Goal: Transaction & Acquisition: Purchase product/service

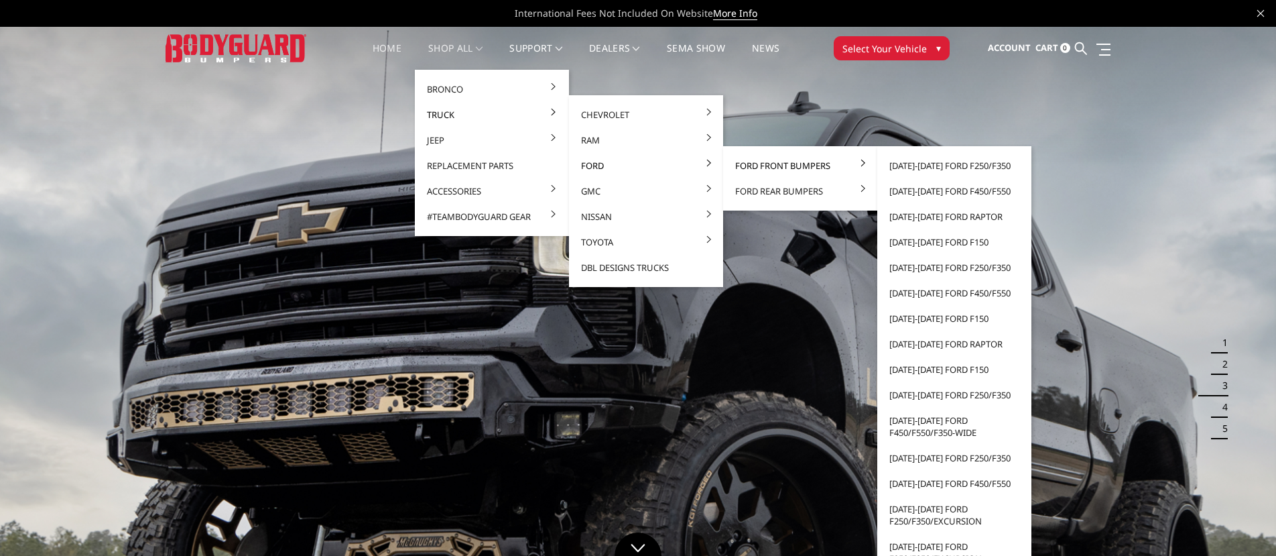
click at [739, 163] on link "Ford Front Bumpers" at bounding box center [800, 165] width 143 height 25
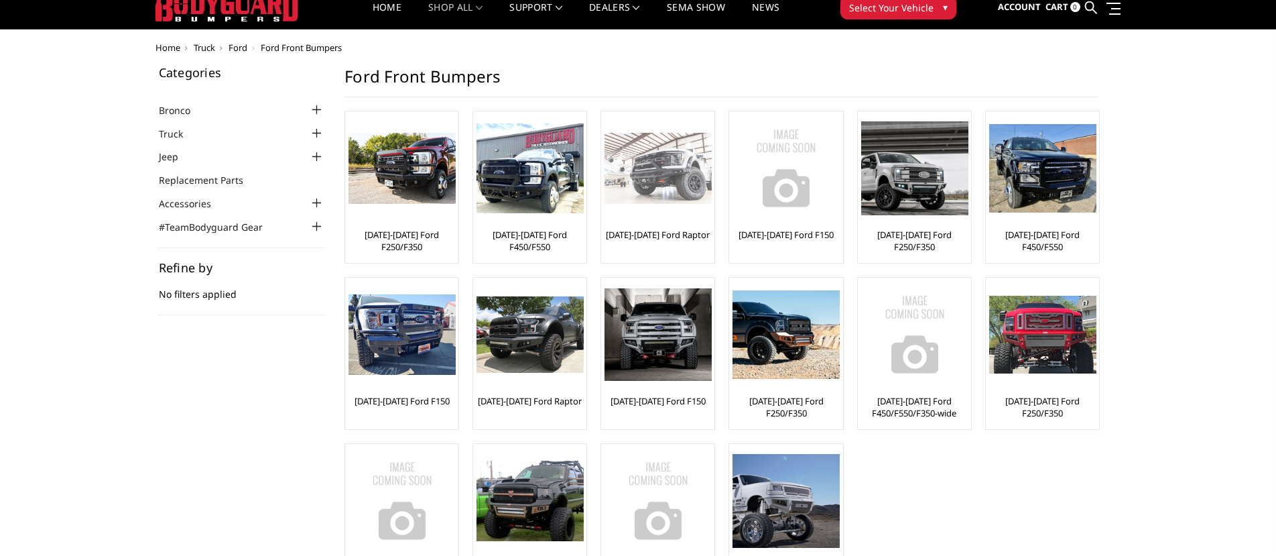
scroll to position [42, 0]
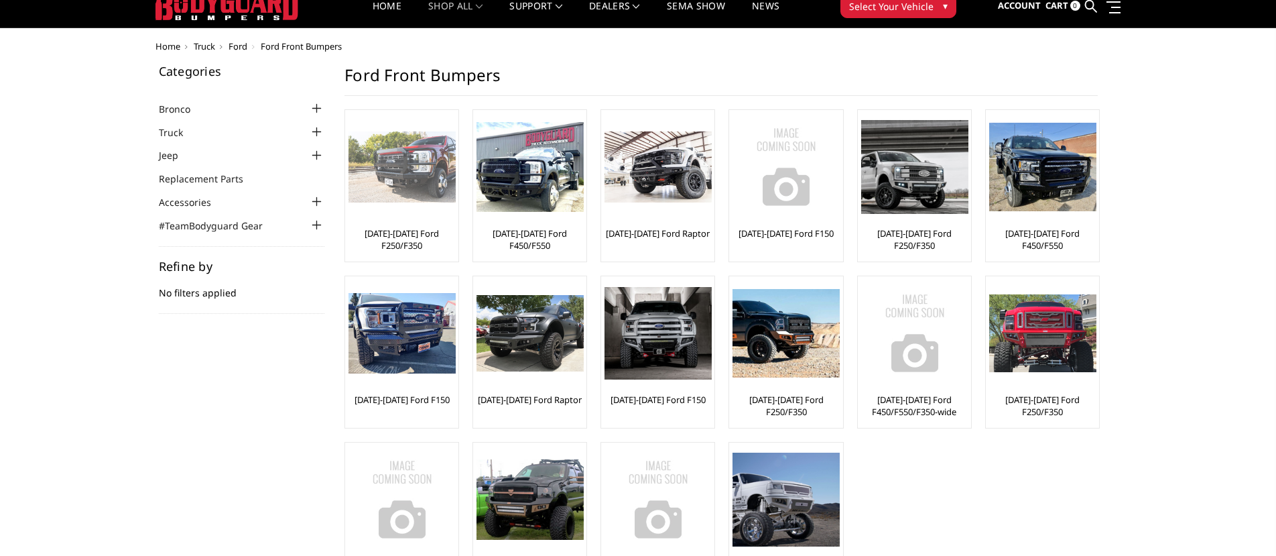
click at [409, 245] on link "[DATE]-[DATE] Ford F250/F350" at bounding box center [402, 239] width 107 height 24
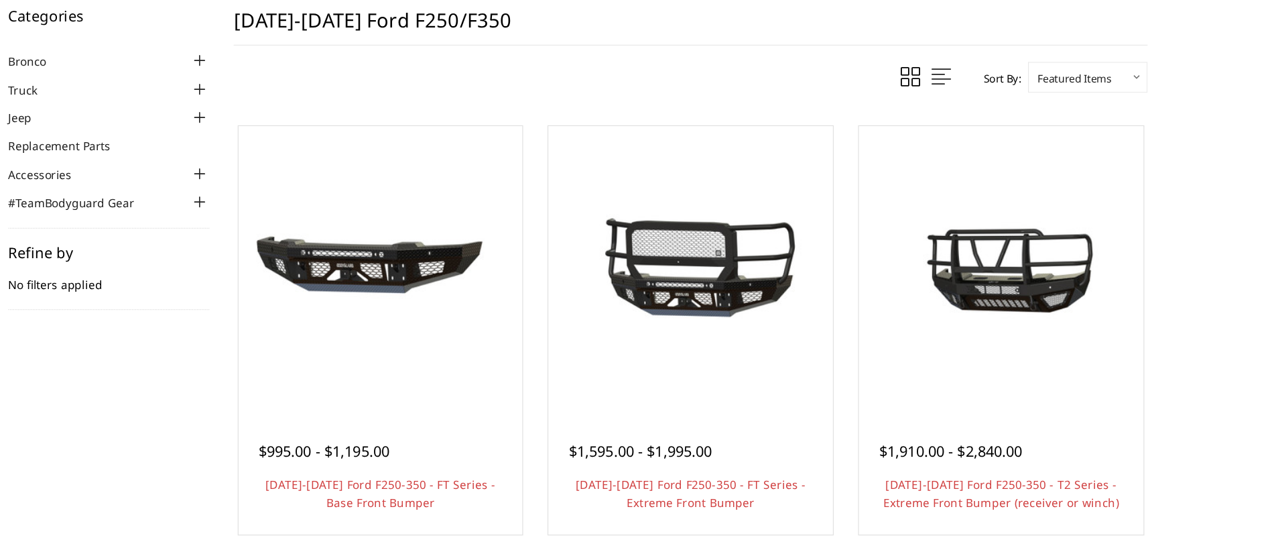
scroll to position [8, 0]
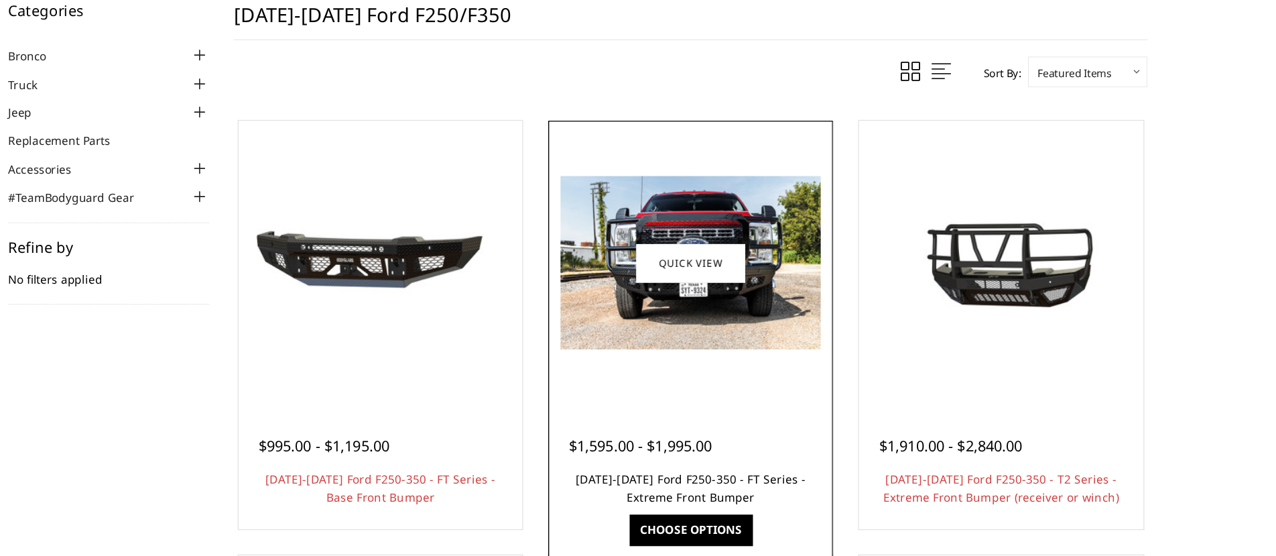
click at [775, 497] on link "[DATE]-[DATE] Ford F250-350 - FT Series - Extreme Front Bumper" at bounding box center [722, 498] width 190 height 27
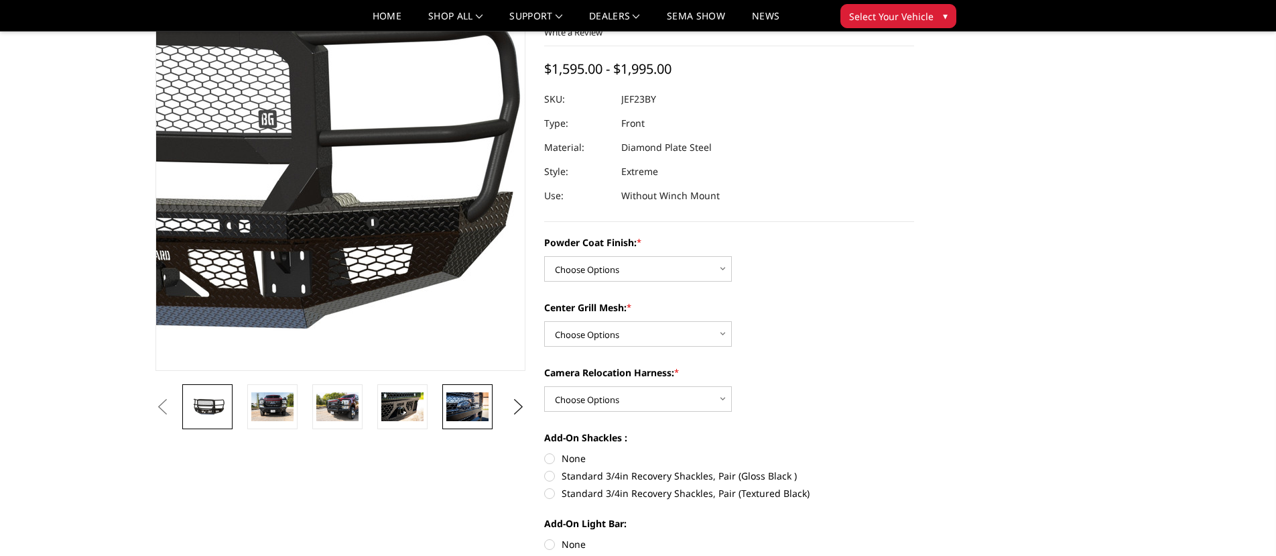
scroll to position [129, 0]
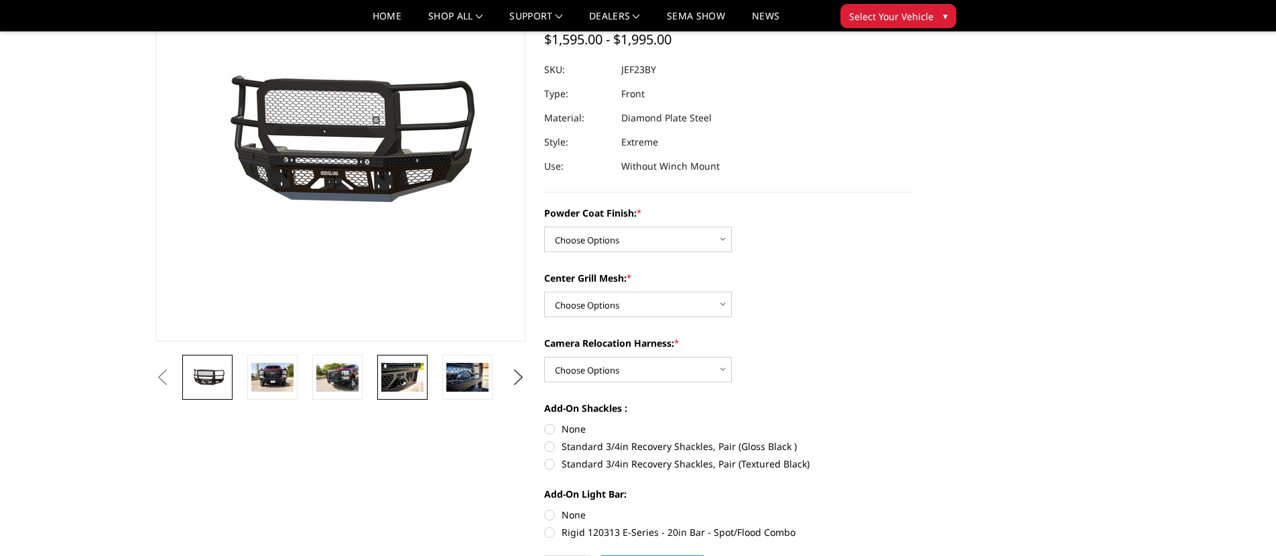
click at [398, 386] on img at bounding box center [402, 377] width 42 height 28
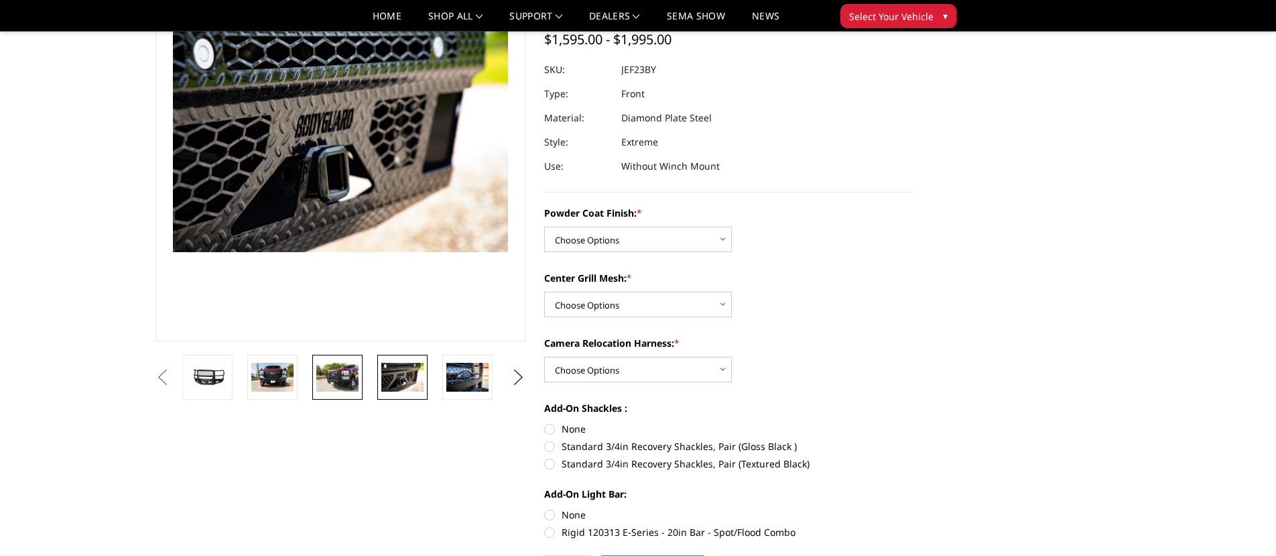
click at [326, 379] on img at bounding box center [337, 377] width 42 height 28
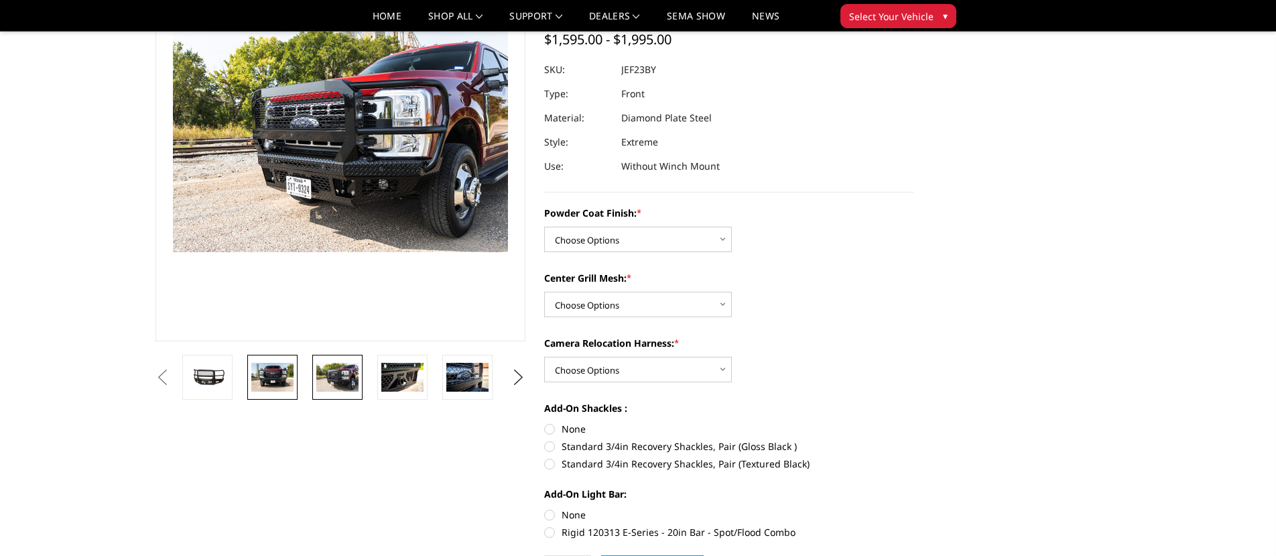
click at [279, 380] on img at bounding box center [272, 377] width 42 height 28
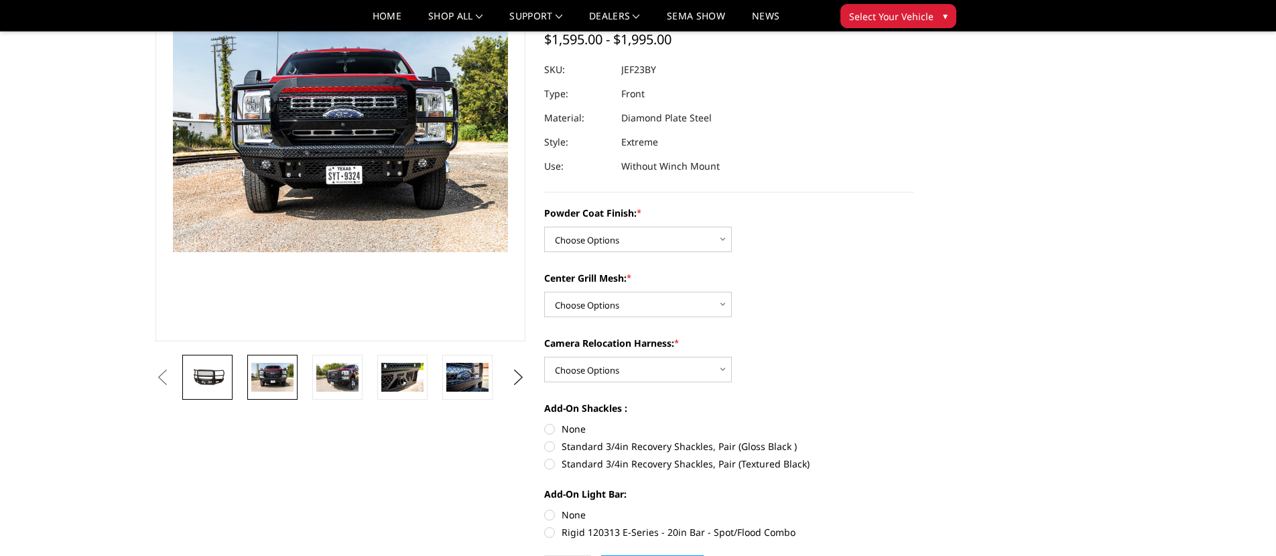
click at [229, 390] on link at bounding box center [207, 377] width 50 height 45
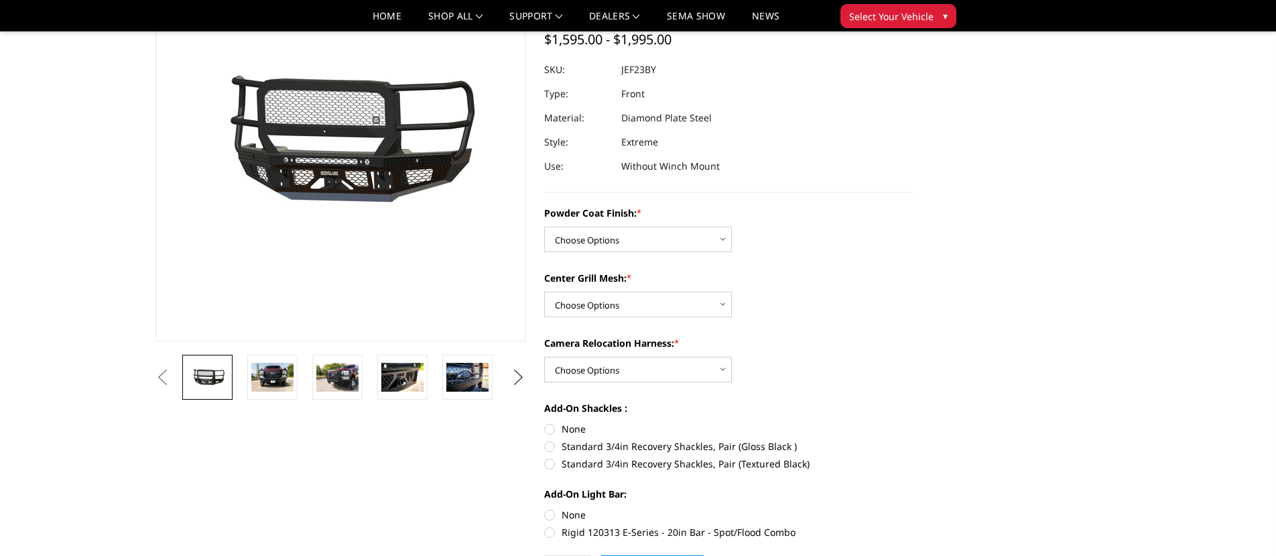
click at [513, 385] on button "Next" at bounding box center [519, 377] width 20 height 20
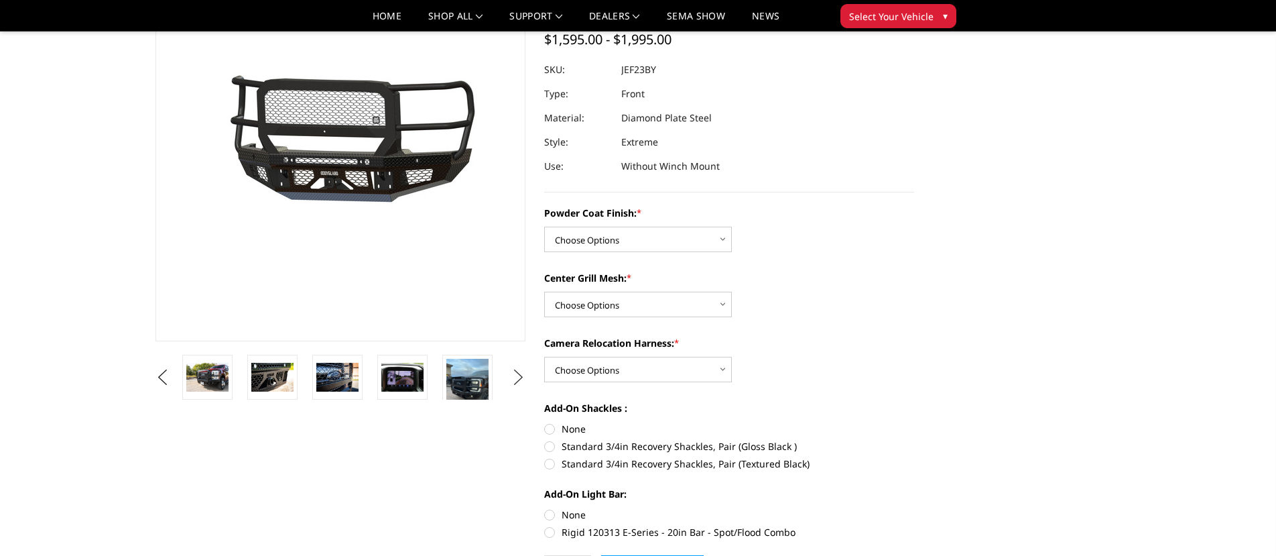
click at [513, 385] on button "Next" at bounding box center [519, 377] width 20 height 20
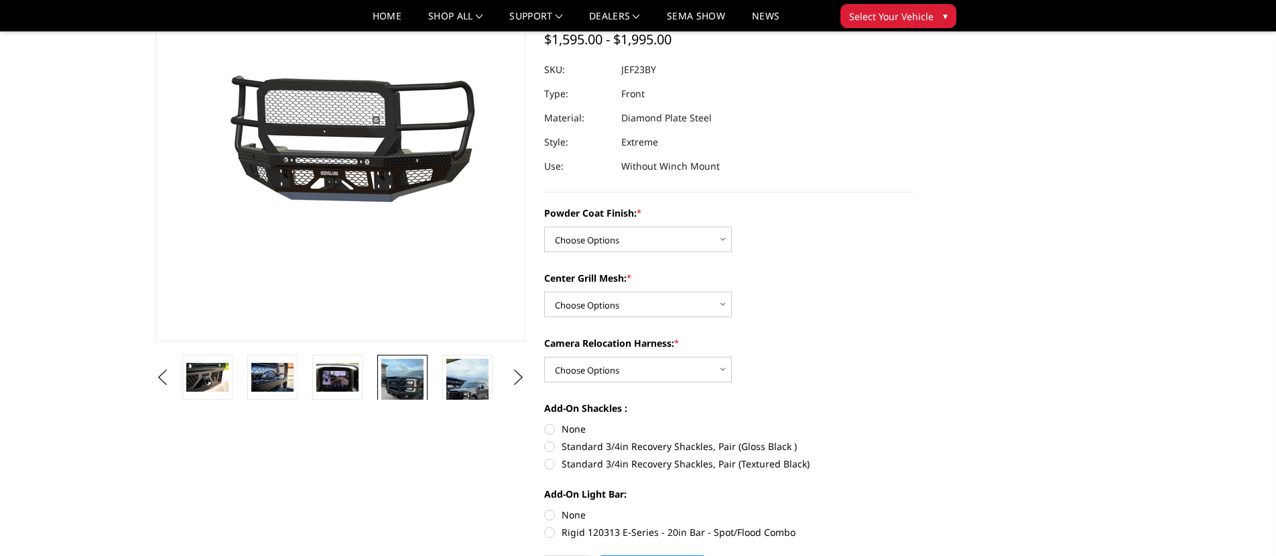
click at [410, 387] on img at bounding box center [402, 387] width 42 height 56
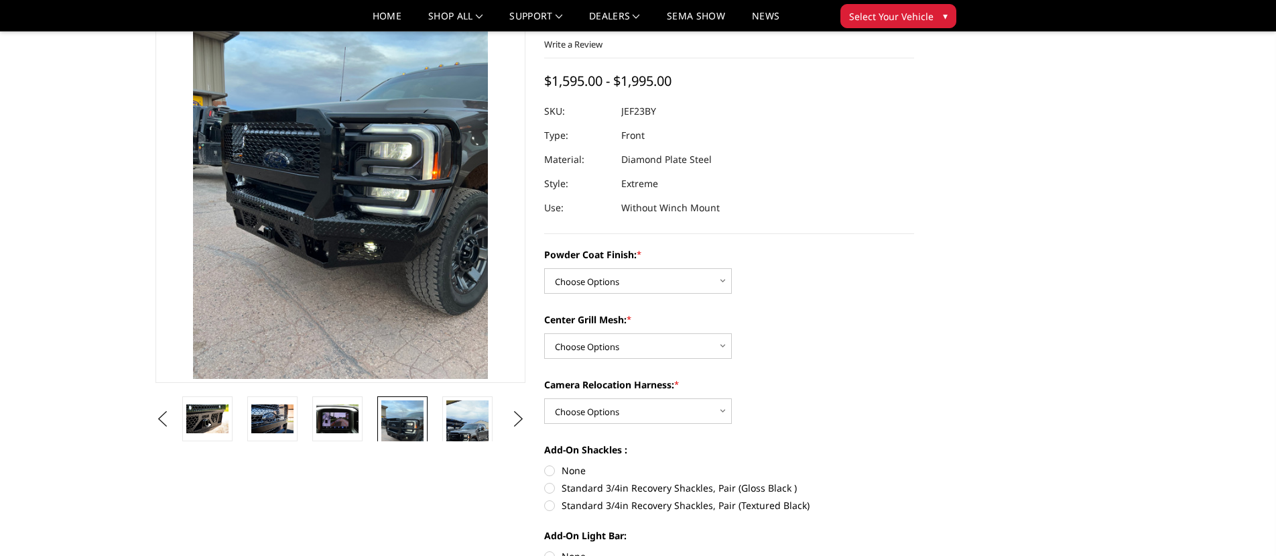
scroll to position [88, 0]
click at [463, 422] on img at bounding box center [467, 436] width 42 height 75
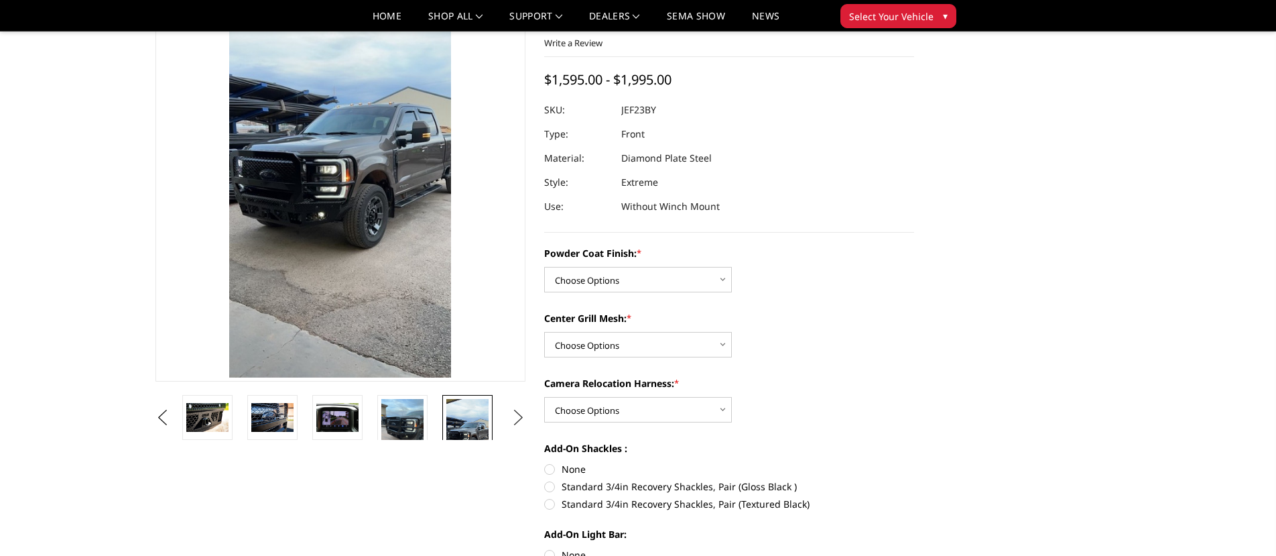
click at [518, 424] on button "Next" at bounding box center [519, 418] width 20 height 20
click at [464, 431] on img at bounding box center [467, 427] width 42 height 56
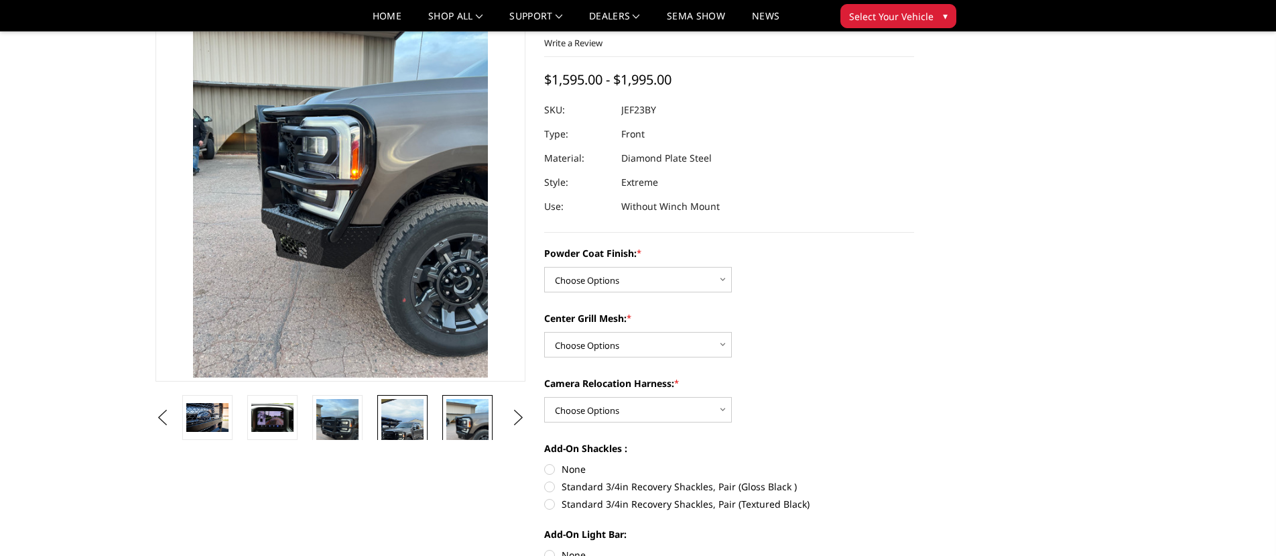
click at [422, 424] on img at bounding box center [402, 436] width 42 height 75
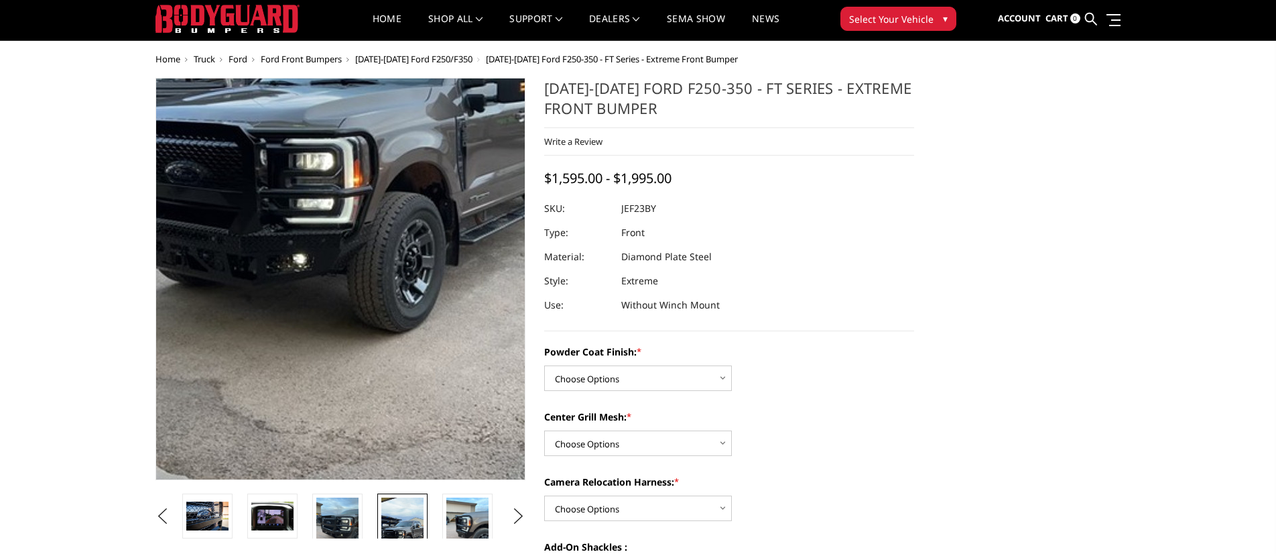
scroll to position [28, 0]
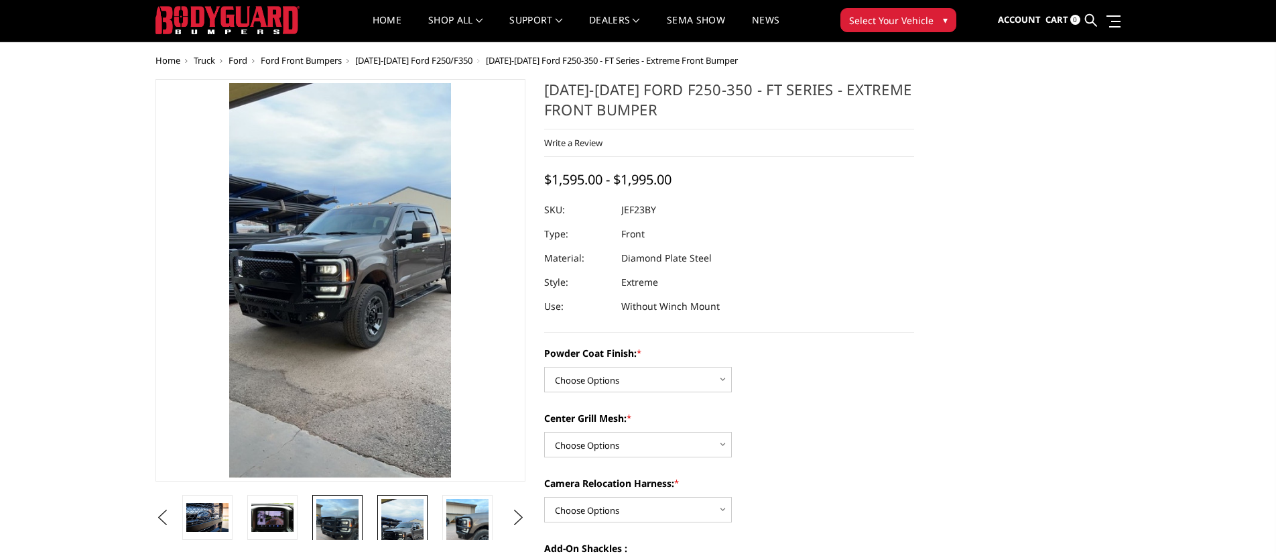
click at [343, 511] on img at bounding box center [337, 527] width 42 height 56
